Goal: Task Accomplishment & Management: Manage account settings

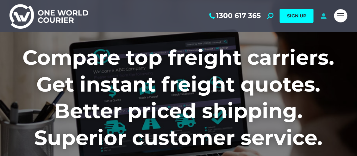
click at [322, 15] on icon at bounding box center [324, 16] width 8 height 6
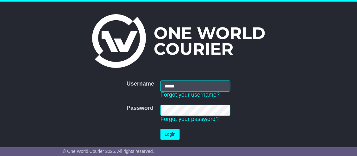
type input "**********"
click at [172, 130] on button "Login" at bounding box center [169, 134] width 19 height 11
